Goal: Task Accomplishment & Management: Manage account settings

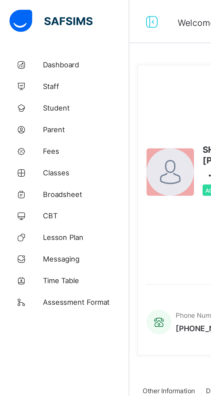
click at [33, 90] on span "Broadsheet" at bounding box center [40, 91] width 41 height 4
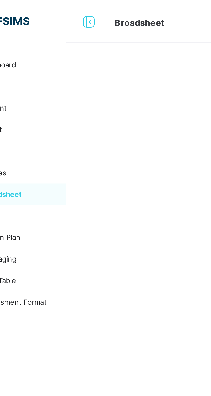
click at [73, 10] on icon at bounding box center [71, 10] width 9 height 7
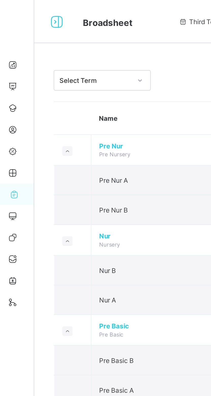
click at [31, 8] on icon at bounding box center [31, 10] width 9 height 7
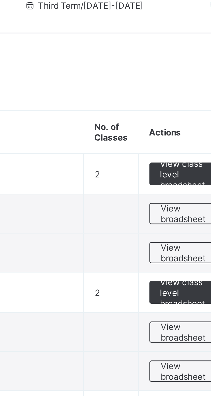
click at [181, 71] on span "View class level broadsheet" at bounding box center [185, 70] width 17 height 11
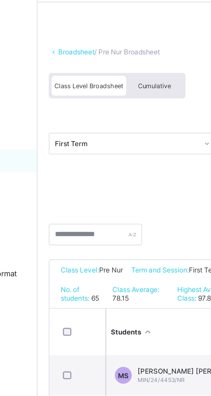
click at [114, 58] on span "Cumulative" at bounding box center [113, 58] width 15 height 4
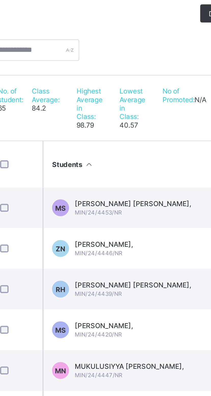
click at [138, 194] on td "MS MAIMUNA BABA SHAMSUDEEN, MIN/24/4453/NR" at bounding box center [130, 186] width 76 height 18
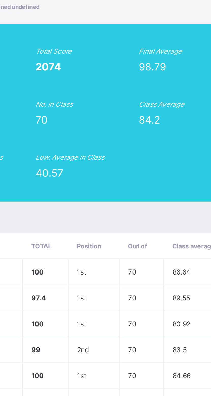
click at [135, 164] on div "MS MIN/24/4453/NR MAIMUNA BABA SHAMSUDEEN, undefined undefined Pending END OF S…" at bounding box center [105, 198] width 211 height 396
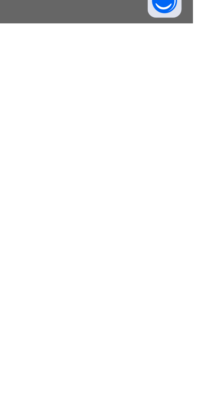
click at [164, 395] on div "MS MIN/24/4453/NR MAIMUNA BABA SHAMSUDEEN, undefined undefined Pending END OF S…" at bounding box center [105, 198] width 211 height 396
click at [124, 320] on div "Close" at bounding box center [116, 316] width 16 height 8
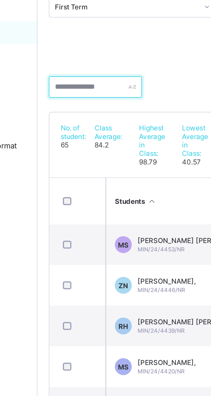
click at [81, 115] on input "text" at bounding box center [87, 116] width 42 height 10
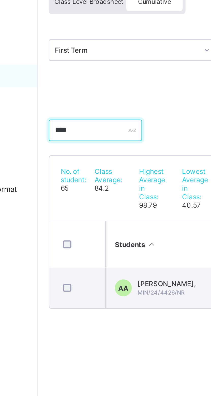
type input "*****"
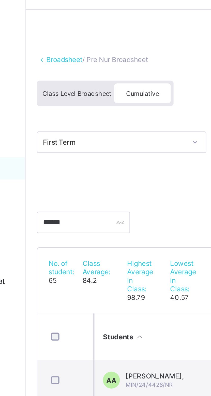
click at [75, 42] on link "Broadsheet" at bounding box center [78, 43] width 16 height 4
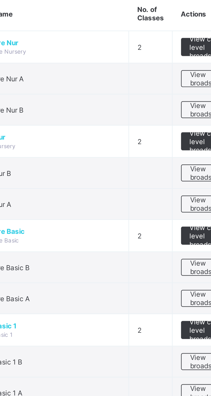
click at [179, 113] on span "View class level broadsheet" at bounding box center [185, 112] width 17 height 11
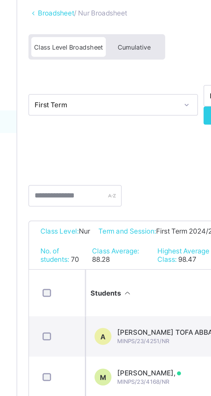
click at [113, 55] on div "Cumulative" at bounding box center [113, 57] width 25 height 9
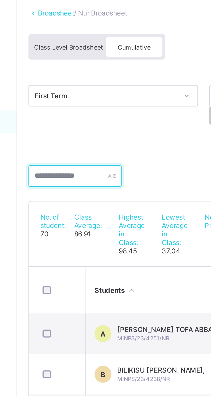
click at [87, 115] on input "text" at bounding box center [87, 116] width 42 height 10
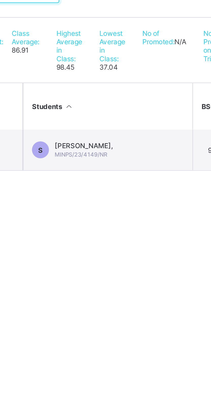
type input "*****"
click at [132, 185] on span "SADIQ AHMAD BUHARI," at bounding box center [119, 185] width 26 height 4
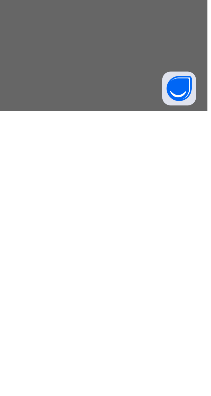
click at [165, 321] on span "Approve Student Results" at bounding box center [147, 319] width 35 height 4
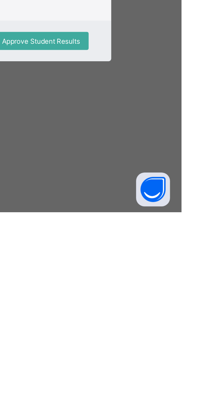
click at [120, 321] on span "Close" at bounding box center [116, 319] width 8 height 4
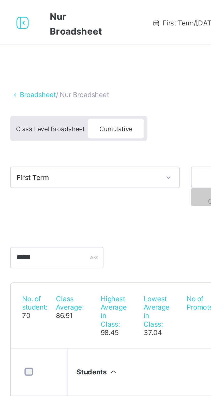
click at [82, 43] on link "Broadsheet" at bounding box center [78, 43] width 16 height 4
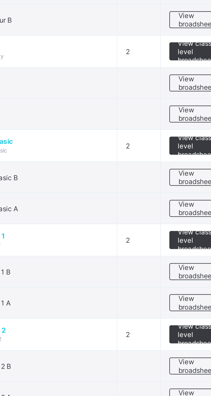
click at [182, 126] on span "View broadsheet" at bounding box center [186, 127] width 16 height 8
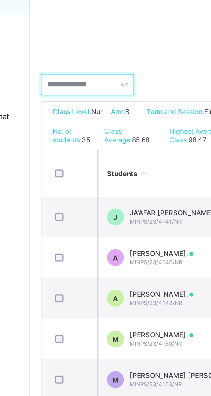
click at [83, 127] on input "text" at bounding box center [87, 128] width 42 height 10
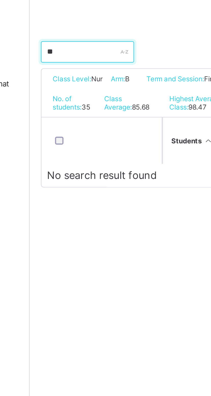
type input "*"
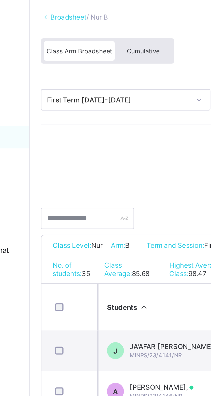
click at [72, 37] on link "Broadsheet" at bounding box center [78, 38] width 16 height 4
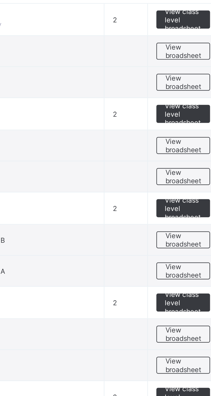
click at [185, 140] on span "View broadsheet" at bounding box center [186, 141] width 16 height 8
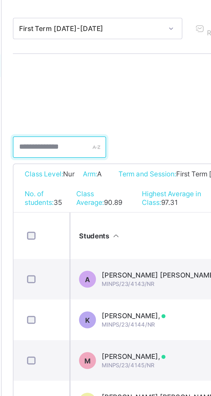
click at [85, 128] on input "text" at bounding box center [87, 128] width 42 height 10
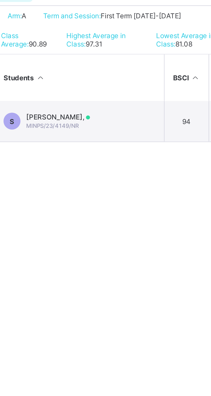
type input "***"
click at [135, 186] on span "SADIQ AHMAD BUHARI," at bounding box center [120, 186] width 29 height 4
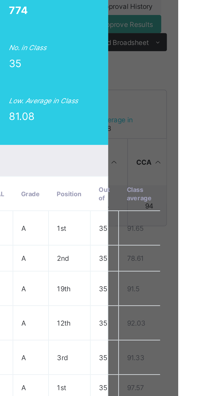
click at [179, 160] on div "Position 2 /35 Final Grade A Total Score 774 Final Average 96.75 No. of Subject…" at bounding box center [106, 120] width 148 height 80
click at [201, 71] on span "View Reportsheet" at bounding box center [189, 67] width 22 height 8
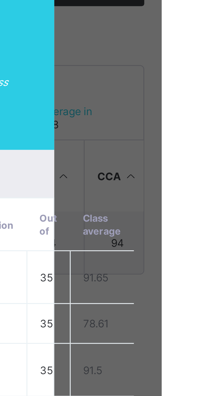
type input "**"
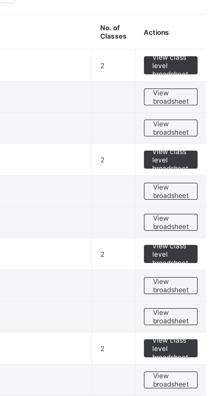
click at [184, 139] on span "View broadsheet" at bounding box center [186, 141] width 16 height 8
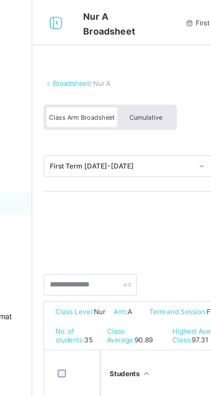
click at [114, 54] on div "Cumulative" at bounding box center [111, 52] width 25 height 9
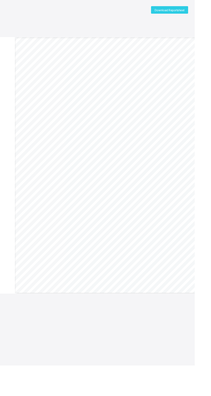
scroll to position [9, 0]
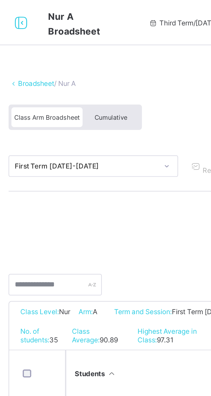
click at [112, 51] on div "Cumulative" at bounding box center [111, 52] width 25 height 9
click at [118, 49] on div "Cumulative" at bounding box center [111, 52] width 25 height 9
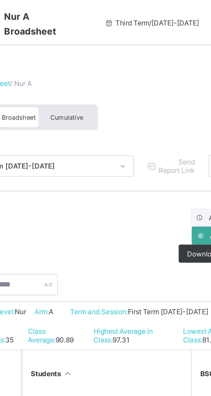
click at [117, 51] on div "Cumulative" at bounding box center [111, 52] width 25 height 9
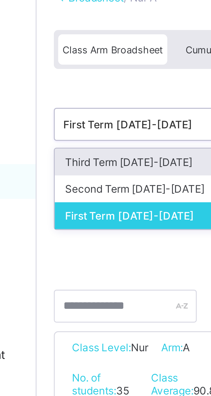
click at [95, 85] on div "Third Term 2024-2025" at bounding box center [104, 86] width 76 height 8
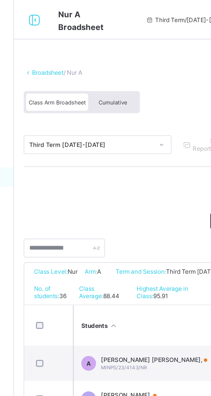
click at [116, 55] on div "Cumulative" at bounding box center [111, 52] width 25 height 9
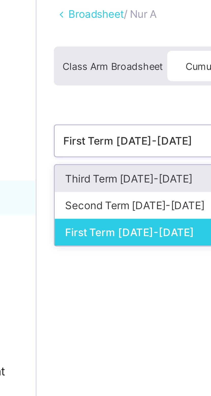
click at [94, 84] on div "Third Term 2024-2025" at bounding box center [104, 86] width 76 height 8
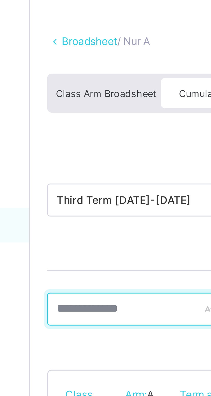
click at [87, 114] on input "text" at bounding box center [92, 116] width 52 height 10
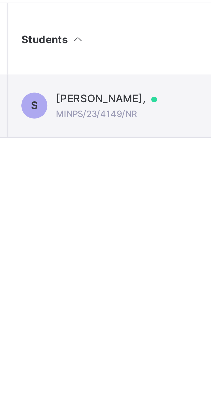
type input "****"
click at [130, 193] on span "SADIQ AHMAD BUHARI," at bounding box center [123, 191] width 35 height 4
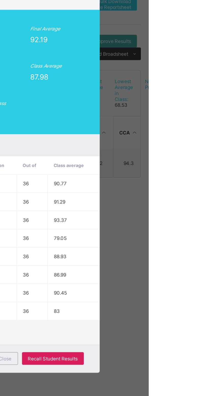
click at [201, 85] on span "View Reportsheet" at bounding box center [189, 82] width 22 height 8
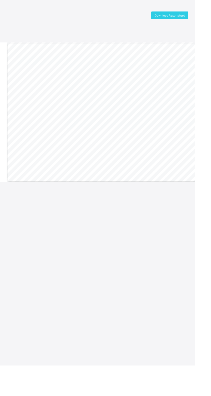
click at [185, 18] on div "Download Reportsheet" at bounding box center [184, 17] width 40 height 8
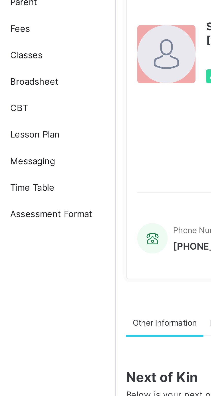
click at [37, 95] on link "Broadsheet" at bounding box center [30, 91] width 61 height 10
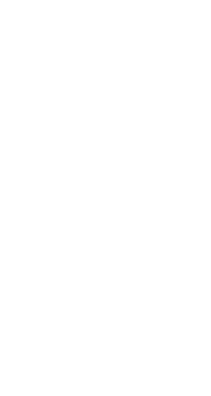
scroll to position [18, 0]
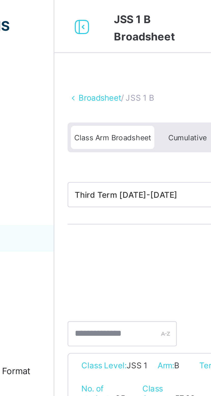
click at [111, 51] on span "Cumulative" at bounding box center [112, 53] width 15 height 4
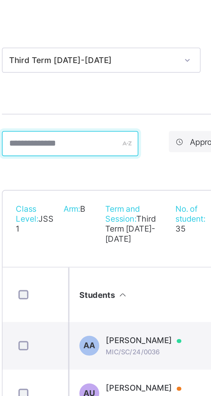
click at [90, 114] on input "text" at bounding box center [92, 116] width 52 height 10
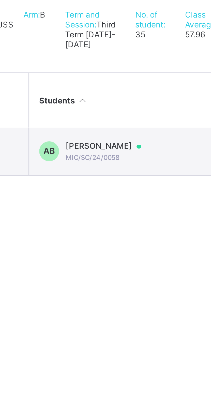
type input "******"
click at [129, 193] on span "Aisha Ahmad Buhari" at bounding box center [123, 191] width 34 height 4
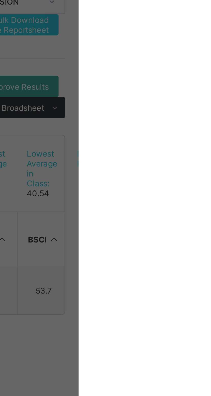
click at [199, 39] on span "View Reportsheet" at bounding box center [188, 35] width 22 height 8
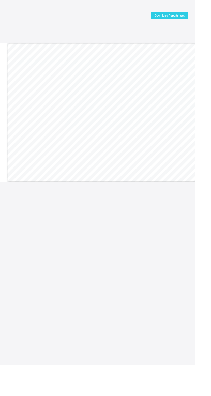
click at [176, 16] on span "Download Reportsheet" at bounding box center [183, 17] width 33 height 4
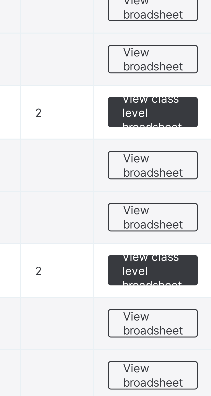
click at [187, 295] on span "View broadsheet" at bounding box center [186, 297] width 16 height 8
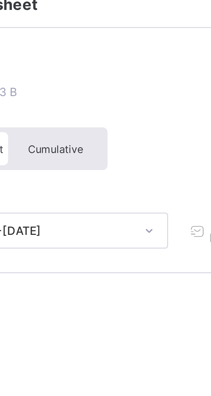
click at [118, 53] on span "Cumulative" at bounding box center [112, 53] width 15 height 4
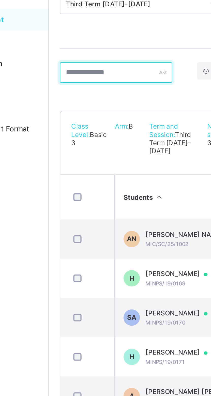
click at [89, 117] on input "text" at bounding box center [92, 116] width 52 height 10
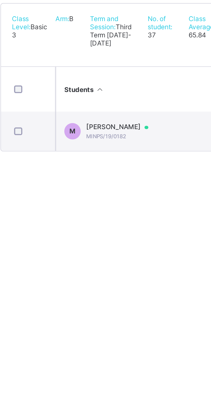
type input "******"
click at [138, 193] on span "MUHAMMADU AHMAD BUHARI" at bounding box center [123, 191] width 34 height 4
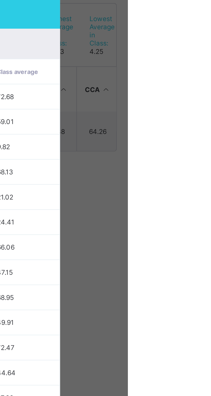
click at [199, 56] on span "View Reportsheet" at bounding box center [188, 52] width 22 height 8
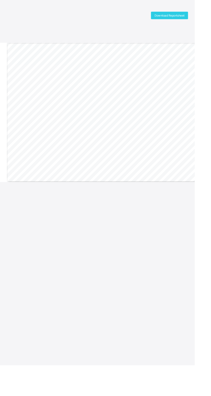
click at [181, 19] on div "Download Reportsheet" at bounding box center [184, 17] width 40 height 8
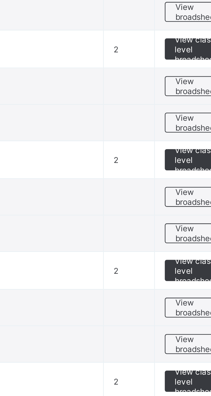
click at [183, 170] on span "View broadsheet" at bounding box center [186, 170] width 16 height 8
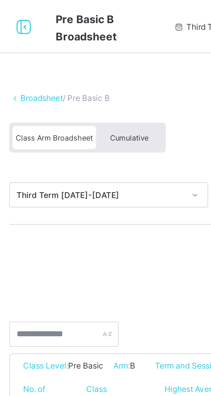
click at [115, 52] on span "Cumulative" at bounding box center [112, 53] width 15 height 4
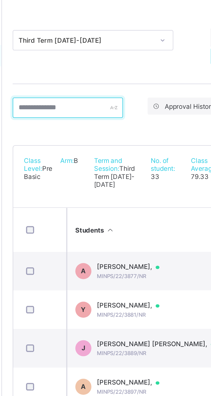
click at [94, 116] on input "text" at bounding box center [92, 116] width 52 height 10
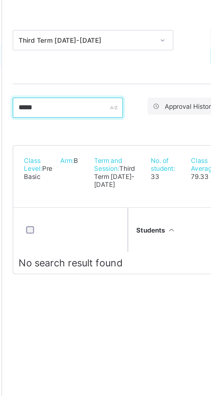
type input "******"
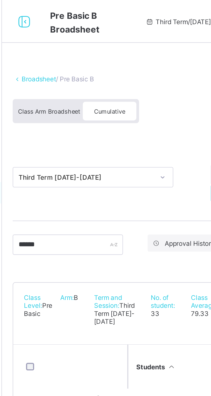
click at [82, 37] on link "Broadsheet" at bounding box center [78, 38] width 16 height 4
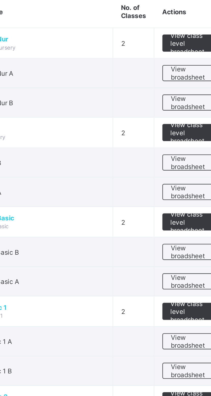
click at [183, 180] on span "View broadsheet" at bounding box center [186, 184] width 16 height 8
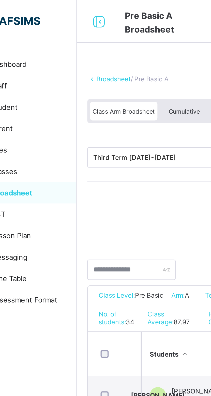
click at [108, 53] on span "Cumulative" at bounding box center [112, 53] width 15 height 4
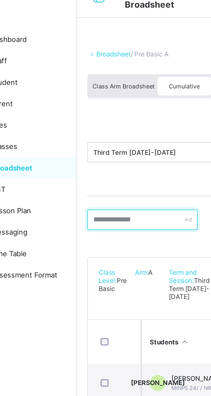
click at [86, 115] on input "text" at bounding box center [92, 116] width 52 height 10
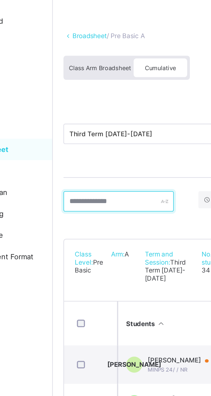
type input "*"
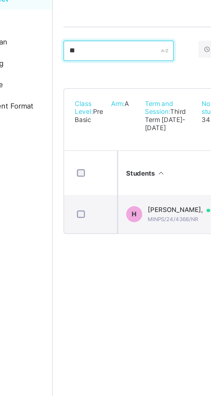
type input "*"
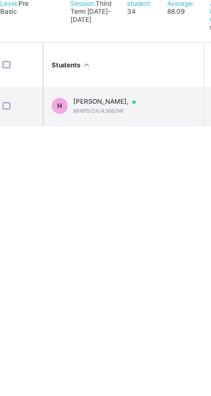
type input "****"
click at [125, 197] on span "MINPS/24/4368/NR" at bounding box center [118, 195] width 24 height 3
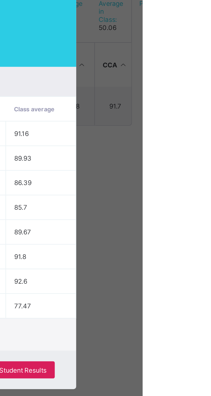
click at [201, 85] on span "View Reportsheet" at bounding box center [189, 82] width 22 height 8
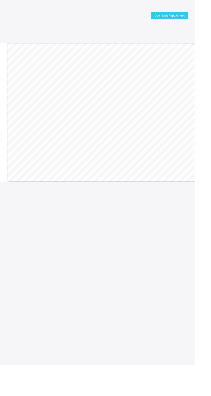
click at [177, 16] on span "Download Reportsheet" at bounding box center [183, 17] width 33 height 4
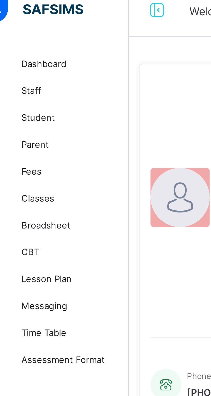
click at [31, 82] on span "Classes" at bounding box center [40, 81] width 41 height 4
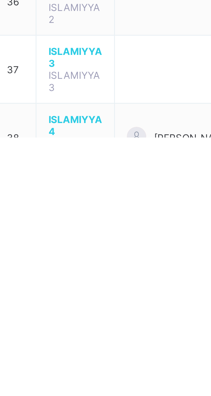
scroll to position [238, 0]
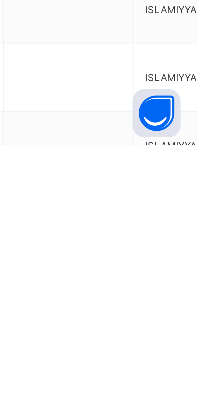
click at [0, 0] on div "Assign form Teacher" at bounding box center [0, 0] width 0 height 0
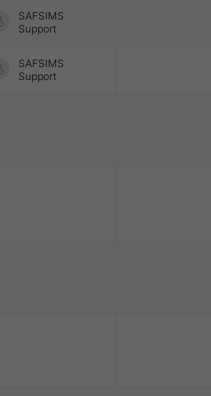
scroll to position [0, 0]
click at [129, 230] on div "[PERSON_NAME] [PERSON_NAME]" at bounding box center [105, 224] width 47 height 12
type input "****"
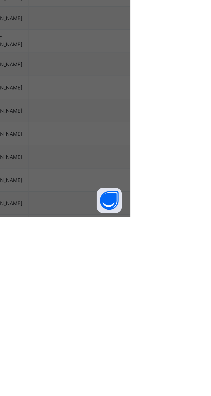
scroll to position [45, 0]
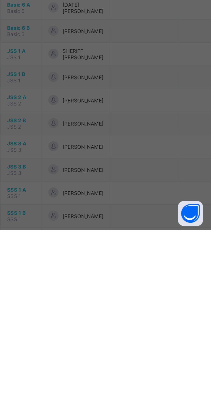
click at [126, 241] on span "Save" at bounding box center [121, 240] width 7 height 4
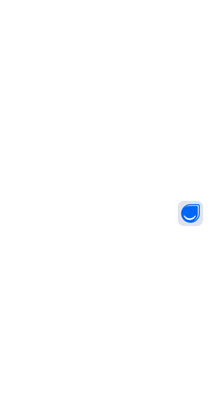
scroll to position [0, 0]
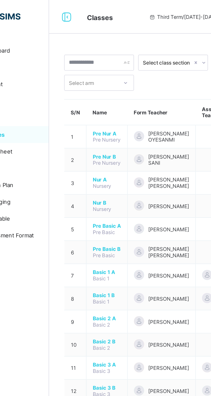
click at [40, 60] on span "Parent" at bounding box center [40, 61] width 41 height 4
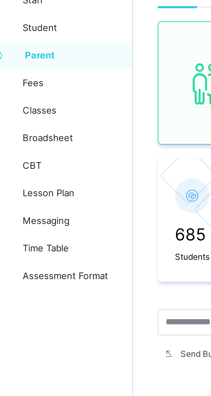
click at [33, 82] on span "Classes" at bounding box center [40, 81] width 41 height 4
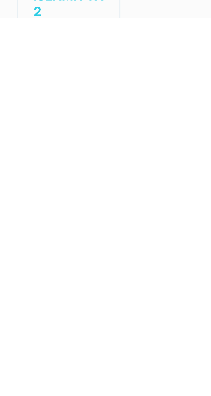
scroll to position [195, 0]
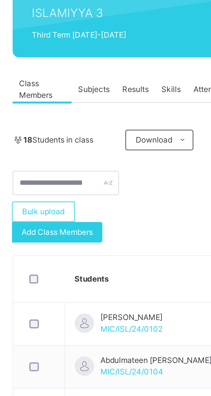
click at [105, 115] on span "Subjects" at bounding box center [102, 115] width 12 height 5
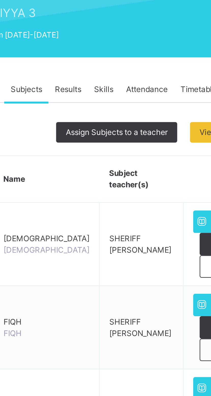
click at [148, 133] on span "Assign Subjects to a teacher" at bounding box center [138, 132] width 40 height 5
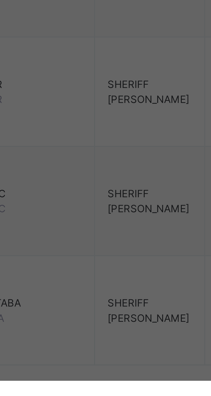
click at [140, 245] on div "[PERSON_NAME] [PERSON_NAME]" at bounding box center [105, 241] width 69 height 9
type input "*****"
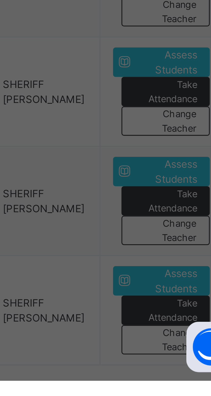
click at [136, 257] on span "Assign" at bounding box center [131, 255] width 9 height 5
